Goal: Communication & Community: Answer question/provide support

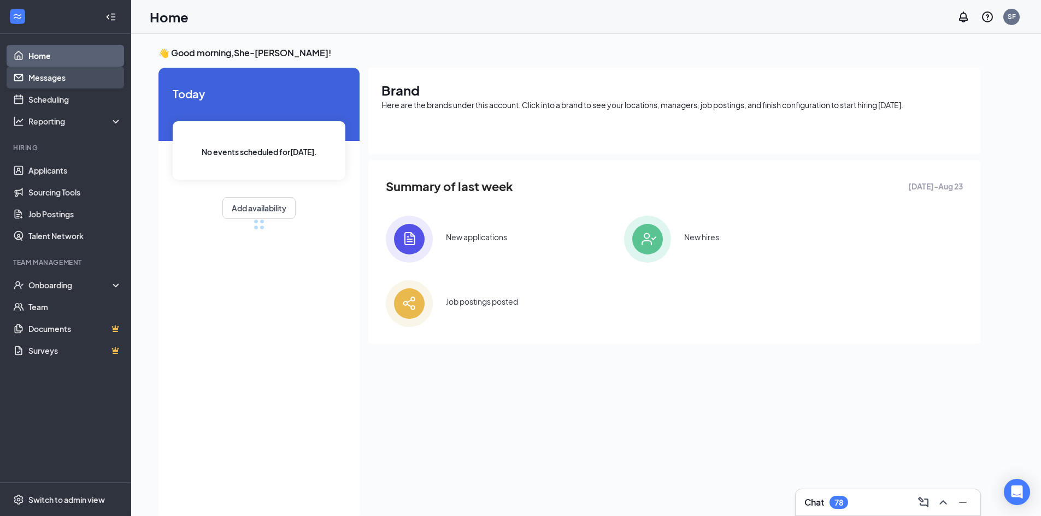
click at [58, 78] on link "Messages" at bounding box center [74, 78] width 93 height 22
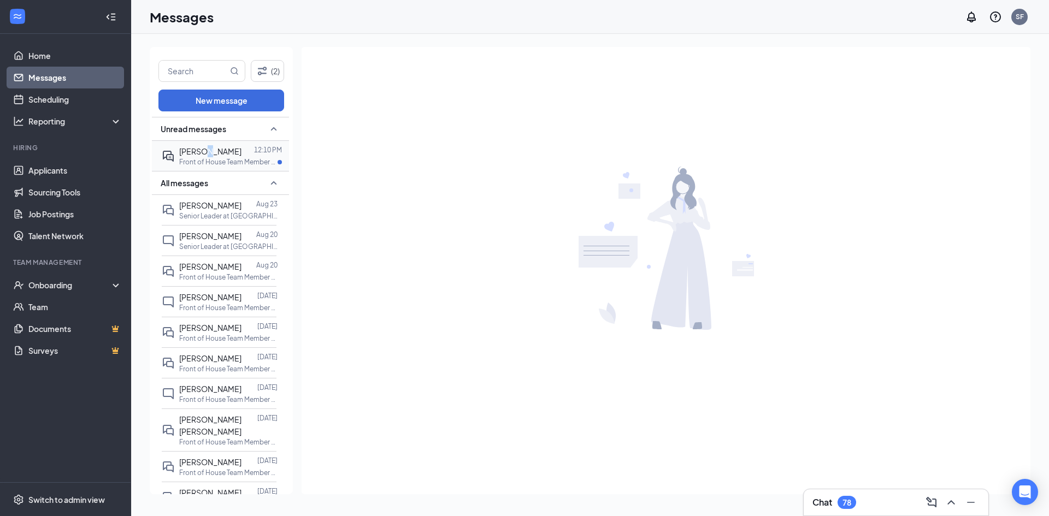
click at [203, 156] on div "[PERSON_NAME]" at bounding box center [210, 151] width 62 height 12
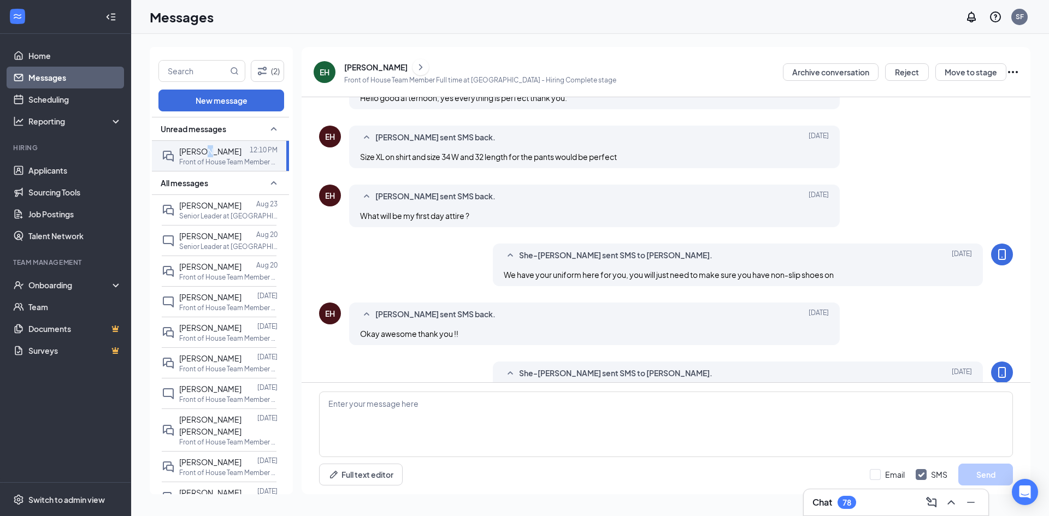
scroll to position [345, 0]
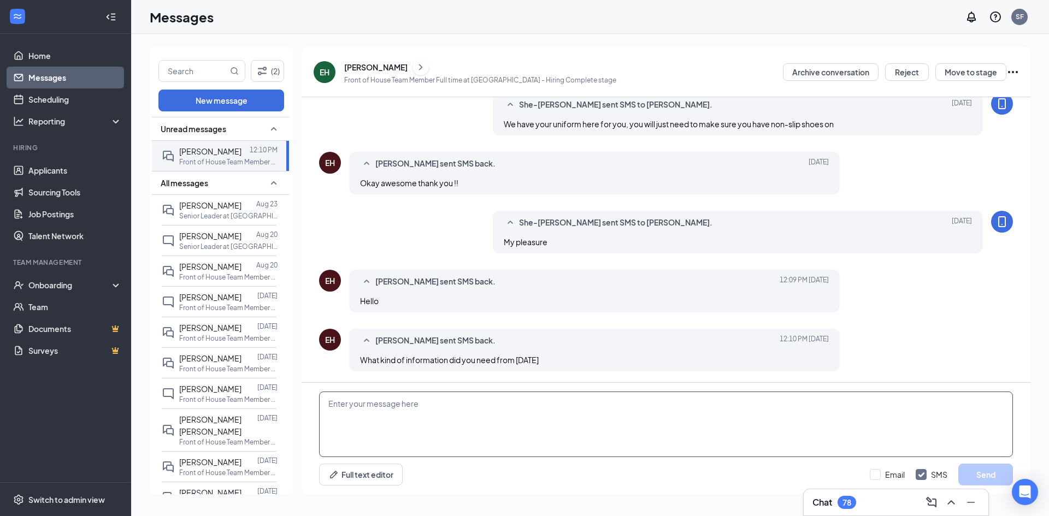
click at [580, 419] on textarea at bounding box center [666, 425] width 694 height 66
type textarea "We need two forms of Identification"
click at [994, 472] on button "Send" at bounding box center [985, 475] width 55 height 22
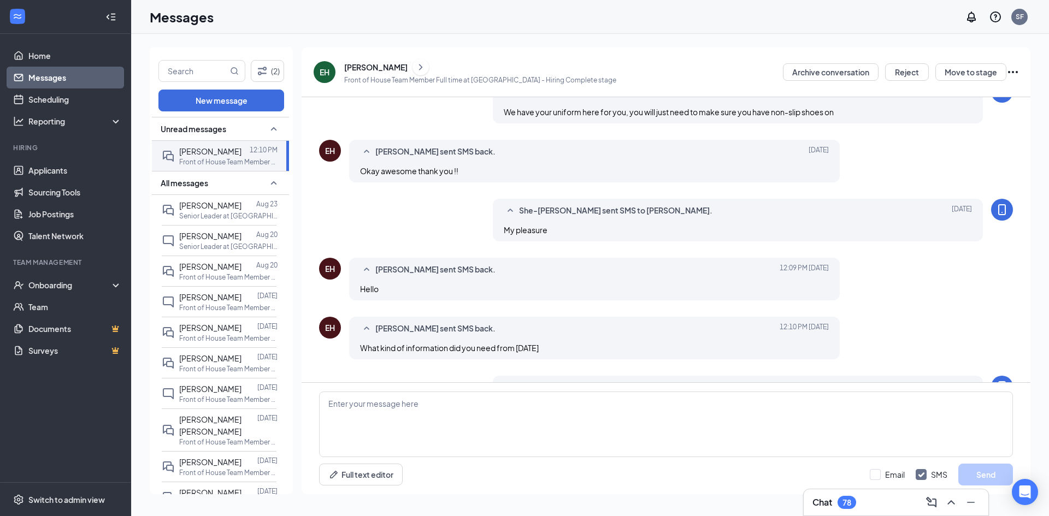
scroll to position [404, 0]
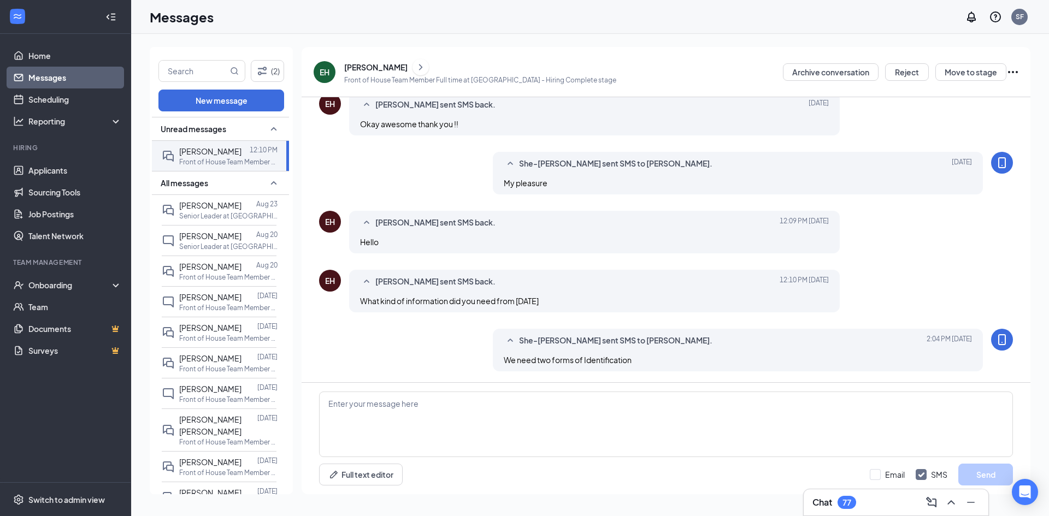
click at [651, 34] on div "(2) New message Unread messages [PERSON_NAME] 12:10 PM Front of House Team Memb…" at bounding box center [590, 275] width 918 height 482
click at [570, 33] on div "Messages SF" at bounding box center [590, 17] width 918 height 34
click at [42, 56] on link "Home" at bounding box center [74, 56] width 93 height 22
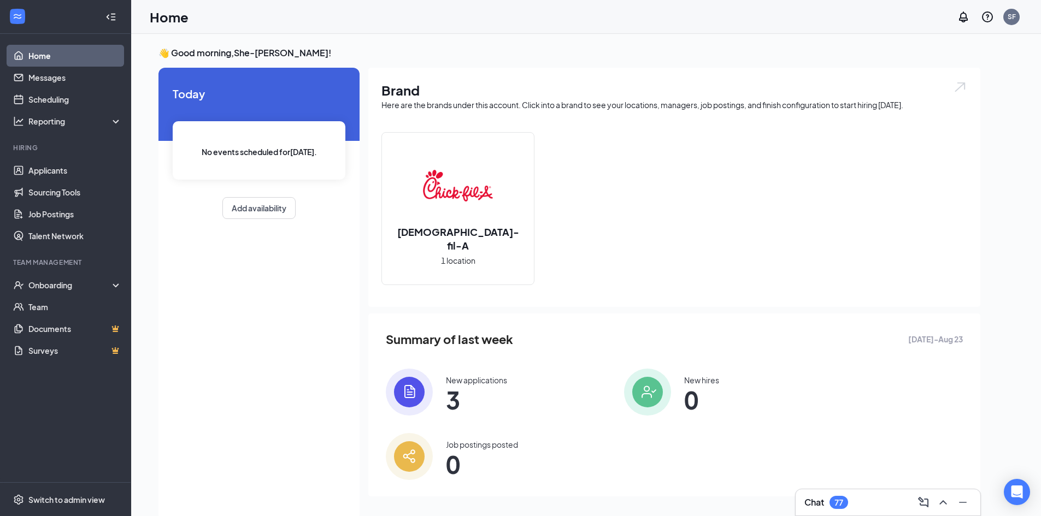
click at [441, 391] on div "New applications 3" at bounding box center [496, 392] width 221 height 47
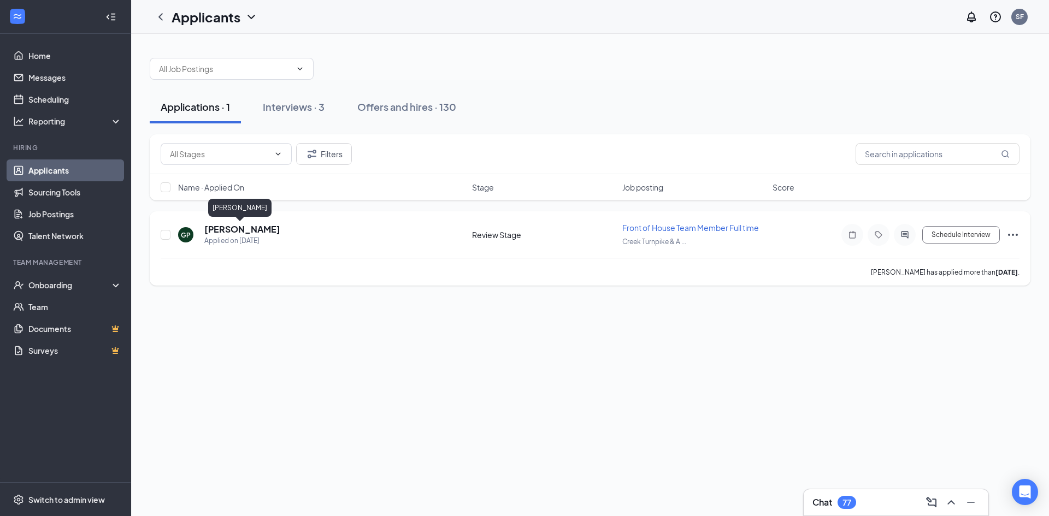
click at [248, 227] on h5 "[PERSON_NAME]" at bounding box center [242, 229] width 76 height 12
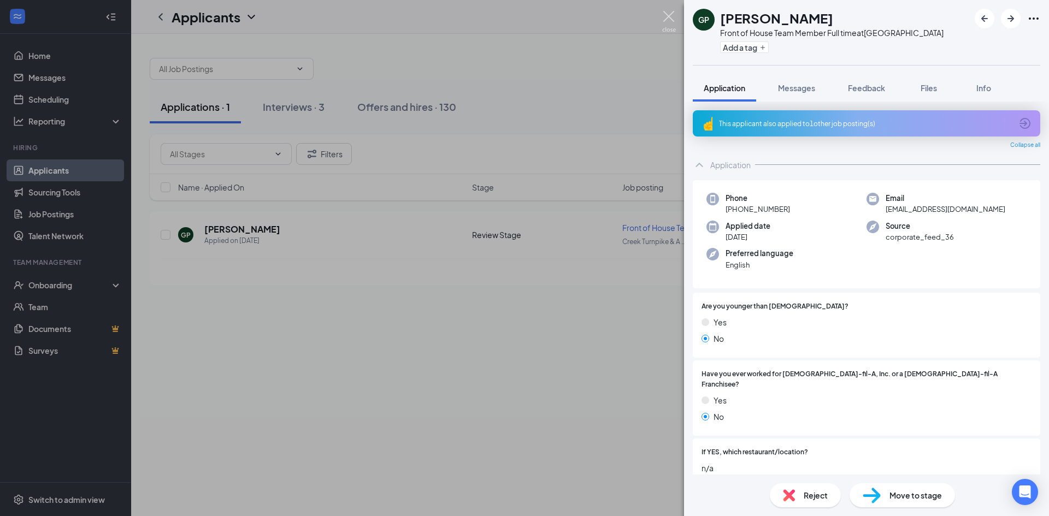
click at [669, 18] on img at bounding box center [669, 21] width 14 height 21
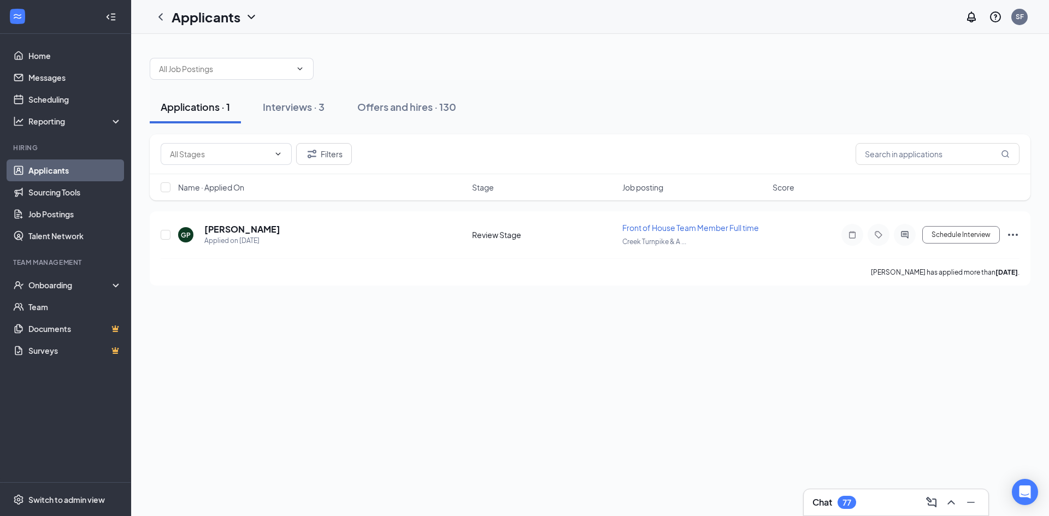
click at [474, 398] on div "Applications · 1 Interviews · 3 Offers and hires · 130 Filters Name · Applied O…" at bounding box center [590, 275] width 918 height 482
click at [306, 105] on div "Interviews · 3" at bounding box center [294, 107] width 62 height 14
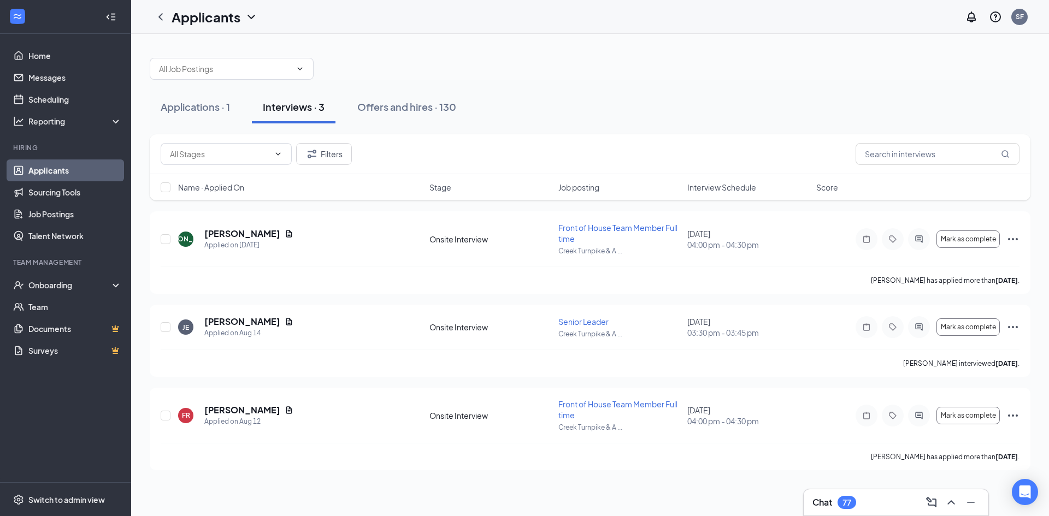
click at [823, 500] on h3 "Chat" at bounding box center [822, 503] width 20 height 12
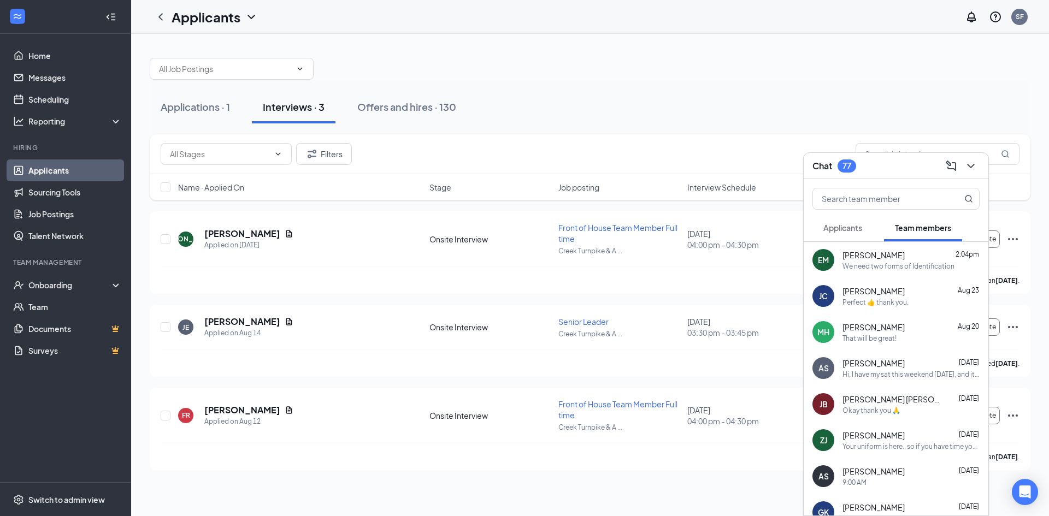
click at [897, 258] on span "[PERSON_NAME]" at bounding box center [873, 255] width 62 height 11
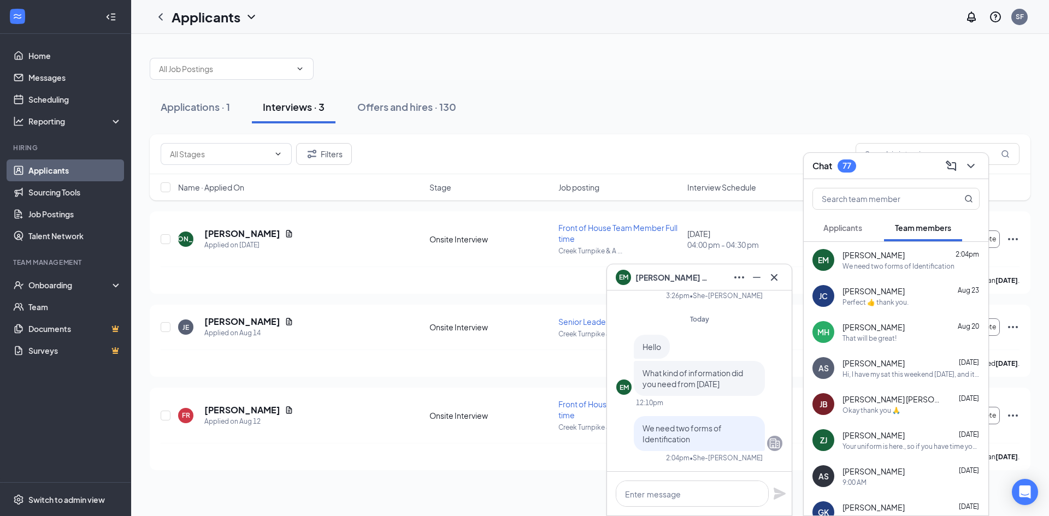
click at [664, 275] on span "[PERSON_NAME]" at bounding box center [673, 278] width 76 height 12
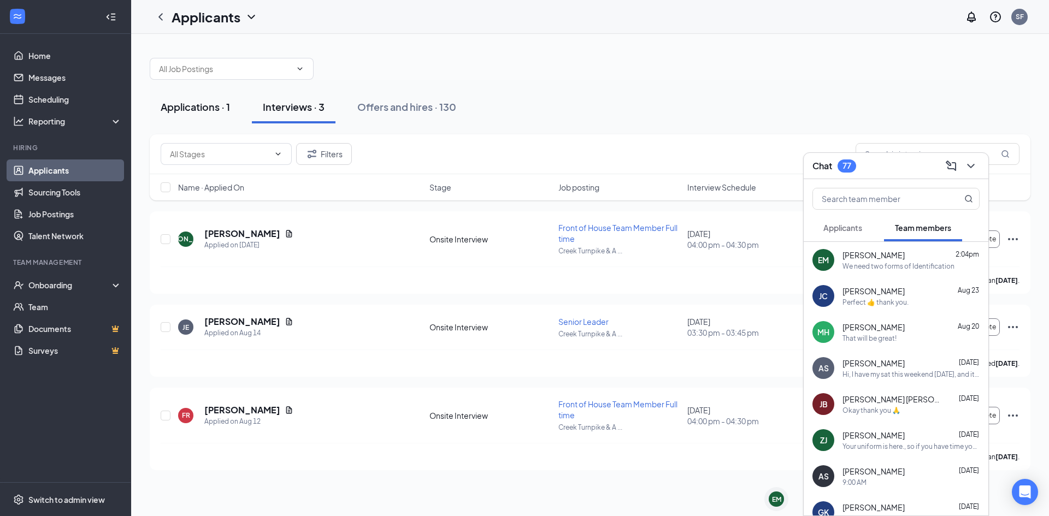
click at [194, 108] on div "Applications · 1" at bounding box center [195, 107] width 69 height 14
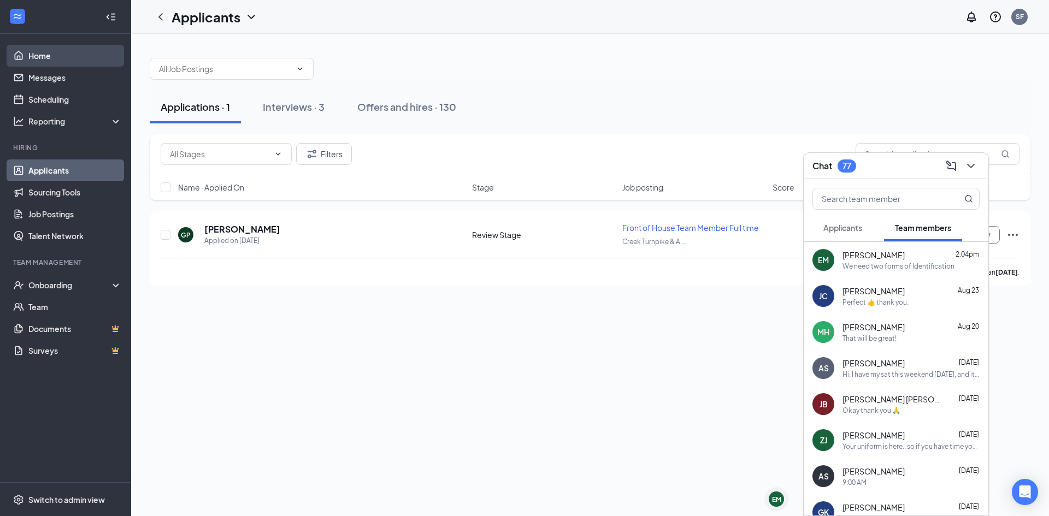
click at [43, 54] on link "Home" at bounding box center [74, 56] width 93 height 22
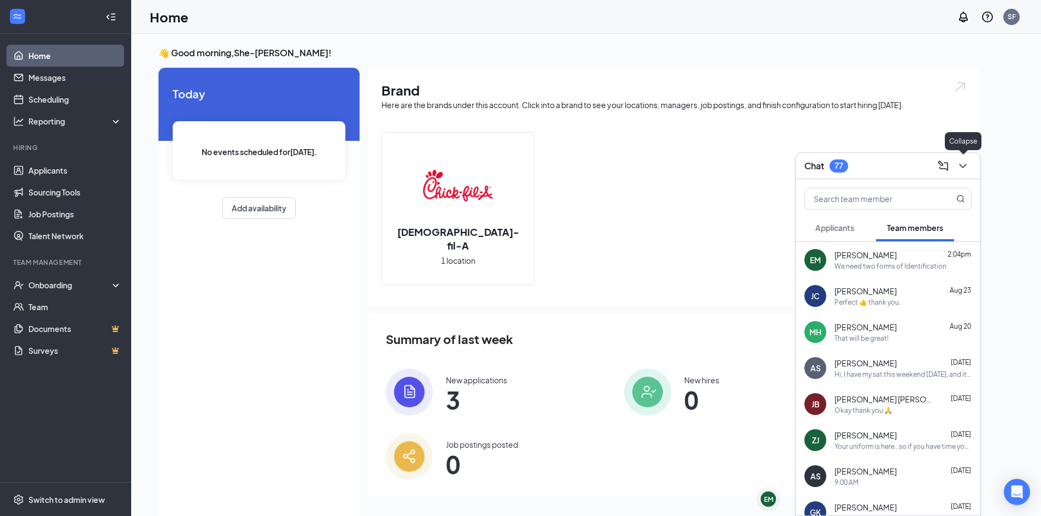
click at [967, 163] on icon "ChevronDown" at bounding box center [962, 166] width 13 height 13
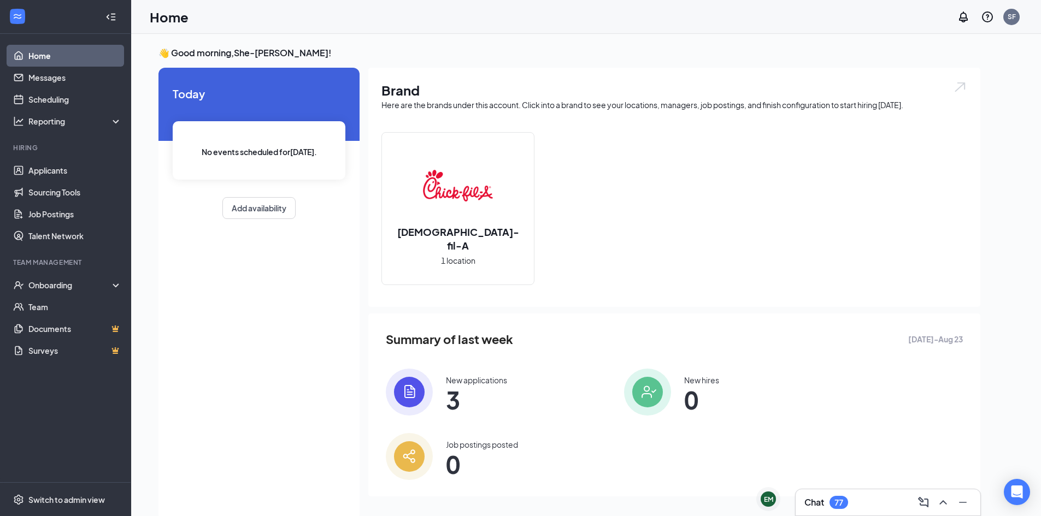
click at [624, 394] on img at bounding box center [647, 392] width 47 height 47
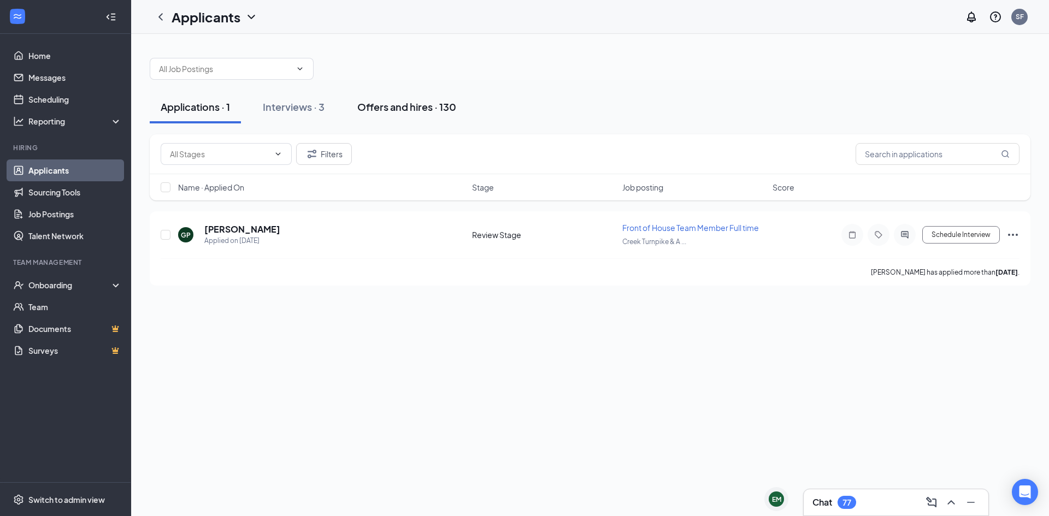
click at [388, 112] on div "Offers and hires · 130" at bounding box center [406, 107] width 99 height 14
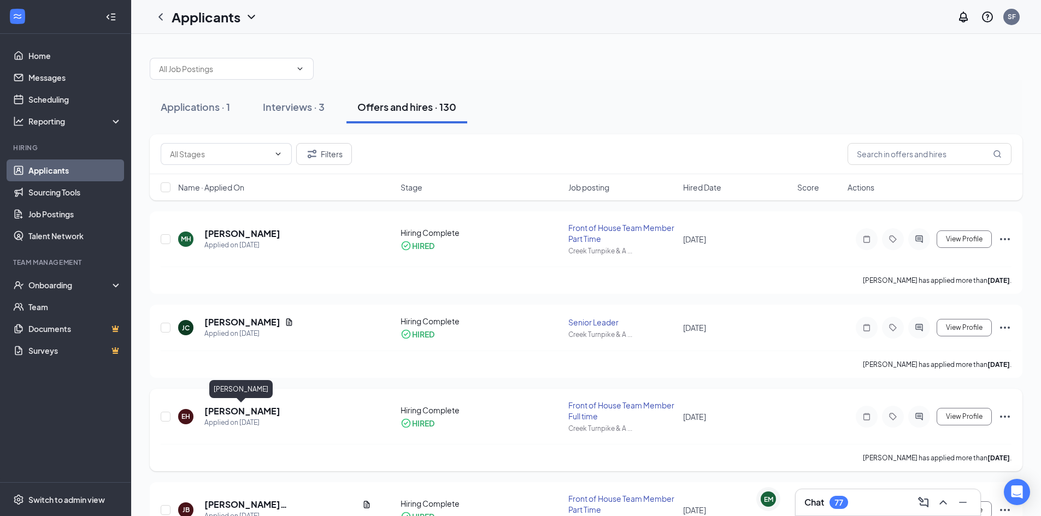
click at [257, 408] on h5 "[PERSON_NAME]" at bounding box center [242, 411] width 76 height 12
